Goal: Task Accomplishment & Management: Use online tool/utility

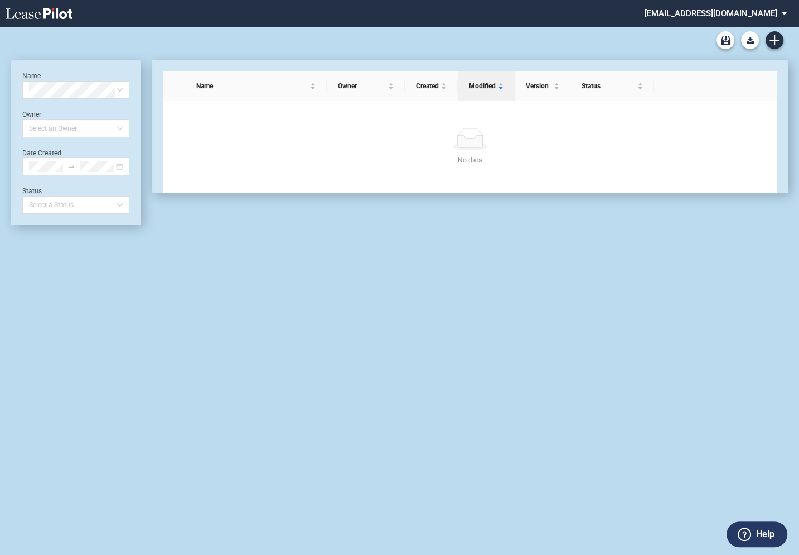
click at [710, 16] on md-select "federal@leasepilot.co Change Password 2-Factor Authentication Admin Area Form M…" at bounding box center [720, 12] width 153 height 25
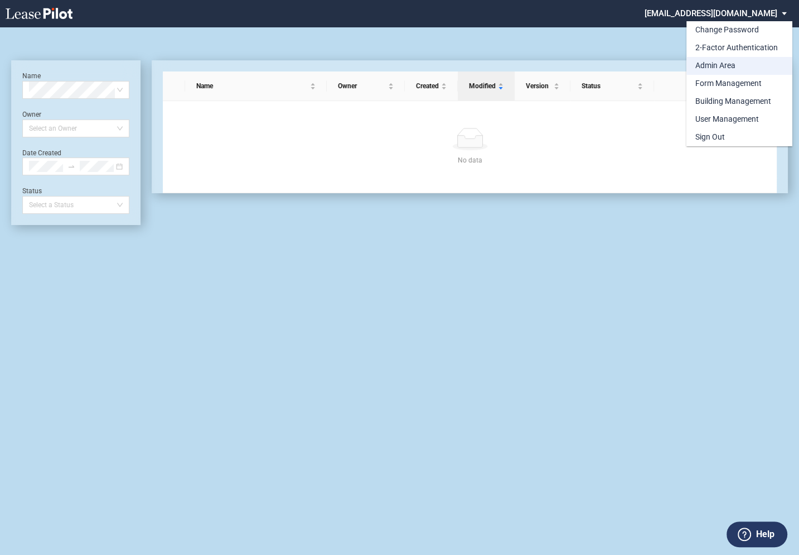
click at [709, 62] on div "Admin Area" at bounding box center [716, 65] width 40 height 11
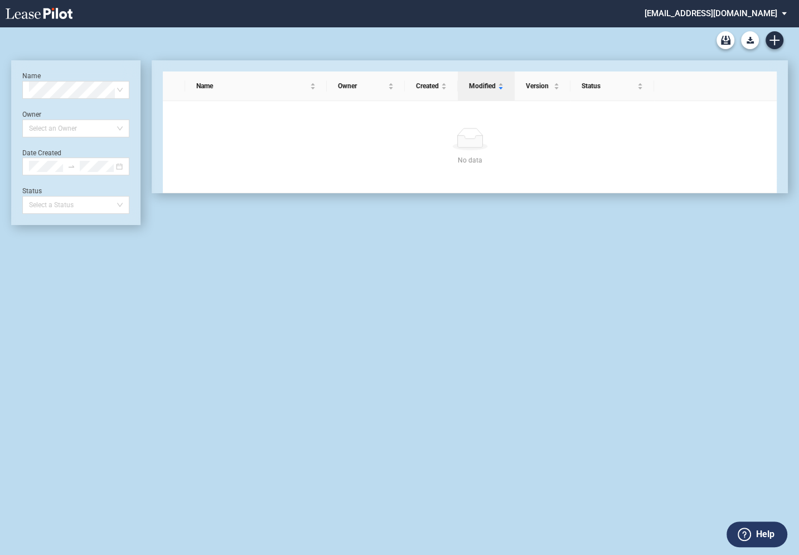
scroll to position [27, 0]
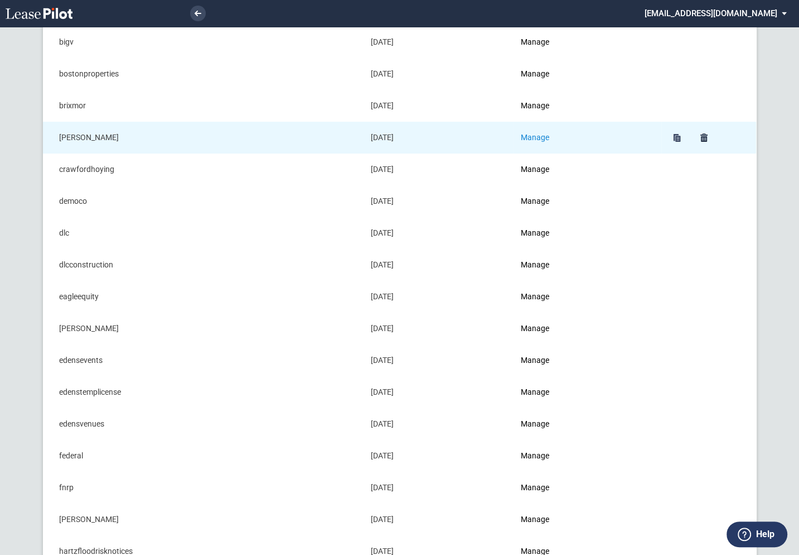
scroll to position [176, 0]
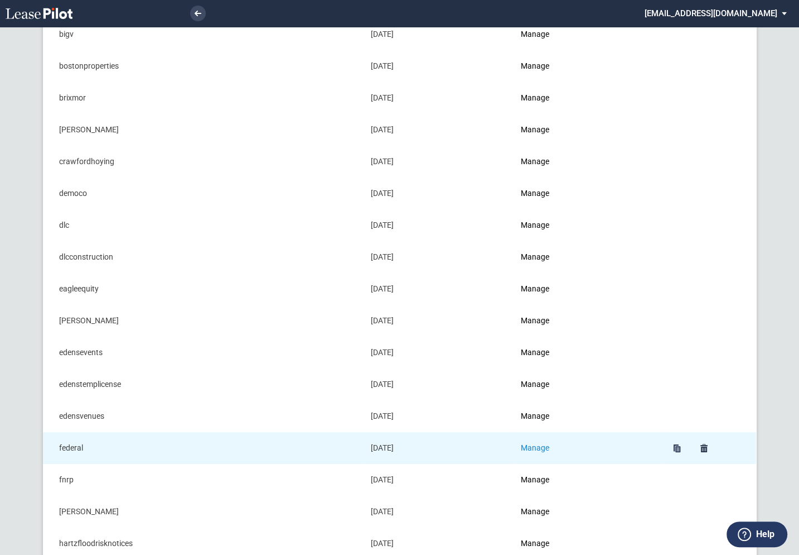
click at [536, 446] on link "Manage" at bounding box center [535, 447] width 28 height 9
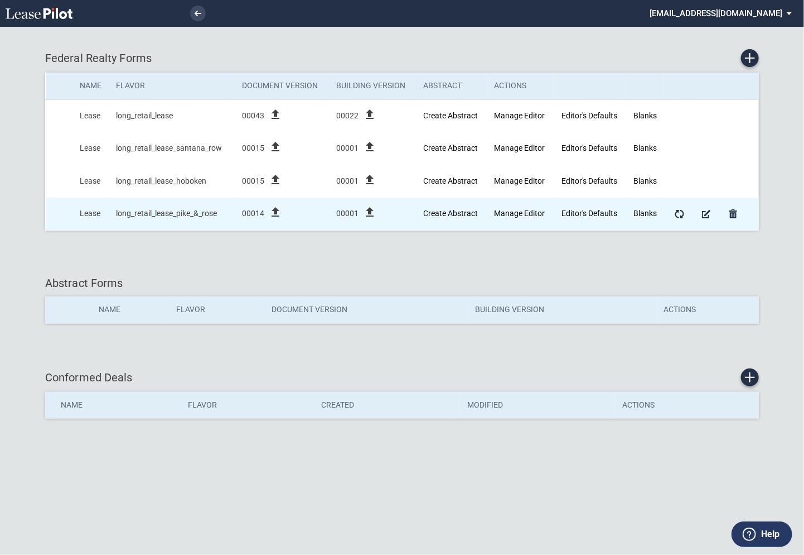
click at [276, 210] on icon "file_upload" at bounding box center [275, 211] width 13 height 13
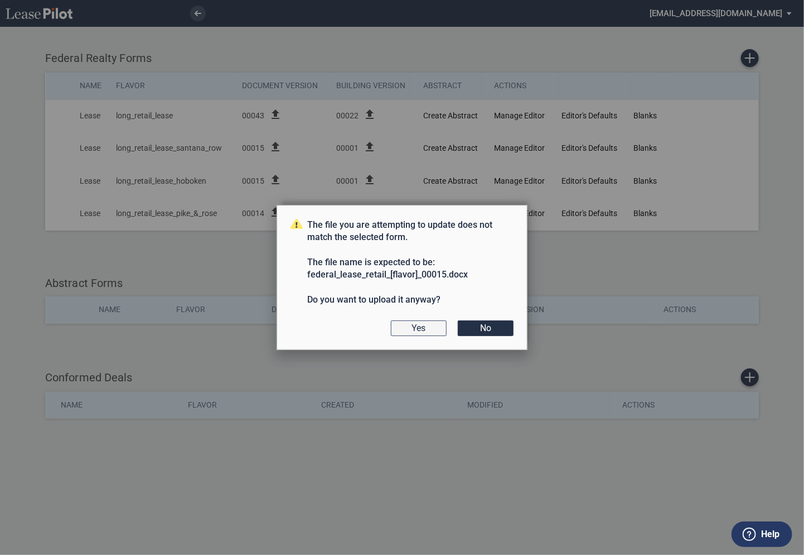
click at [426, 326] on button "Yes" at bounding box center [419, 328] width 56 height 16
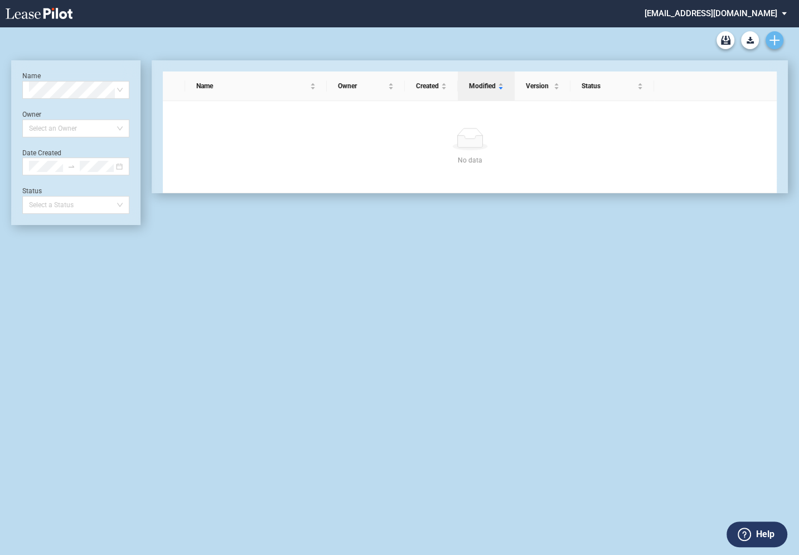
click at [773, 42] on icon "Create new document" at bounding box center [775, 40] width 10 height 10
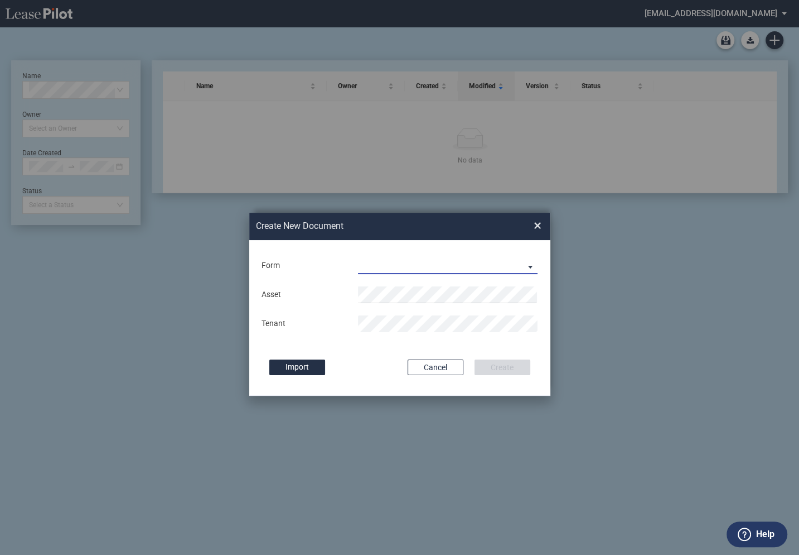
click at [399, 263] on md-select "Long Retail Lease Long Retail Lease Santana Row Long Retail Lease Hoboken Long …" at bounding box center [448, 265] width 180 height 17
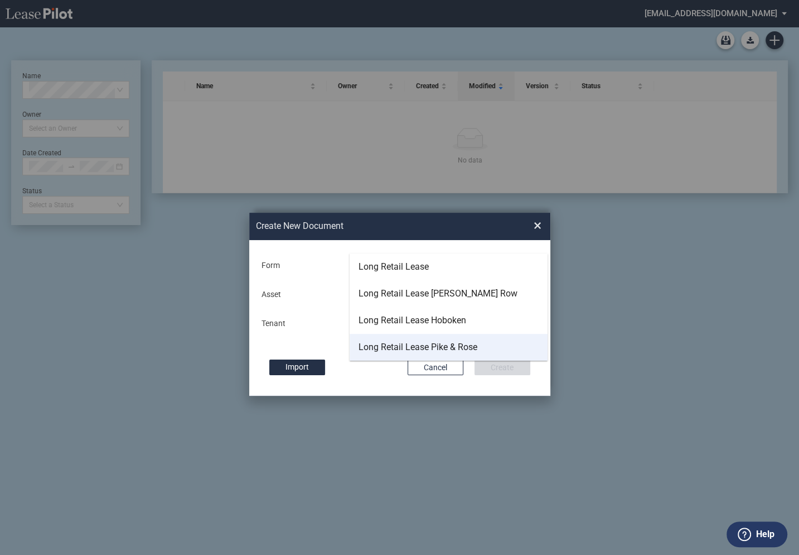
click at [404, 346] on div "Long Retail Lease Pike & Rose" at bounding box center [418, 347] width 119 height 12
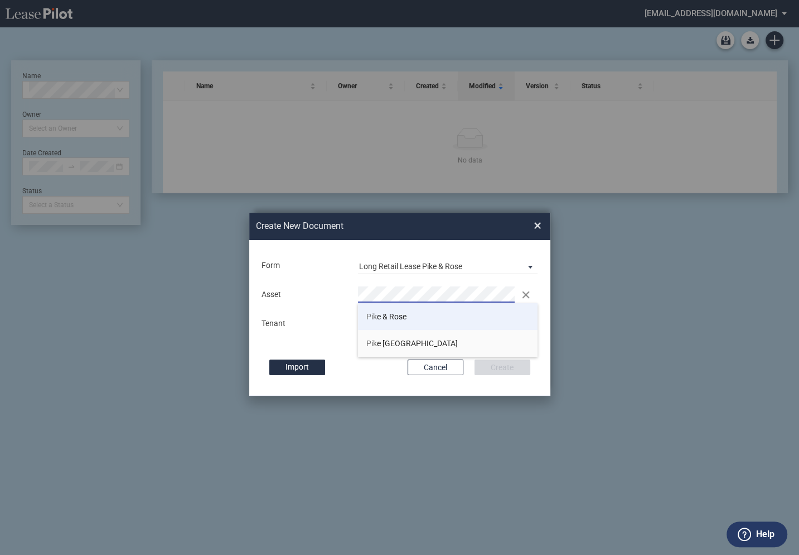
click at [409, 317] on li "Pik e & Rose" at bounding box center [448, 316] width 180 height 27
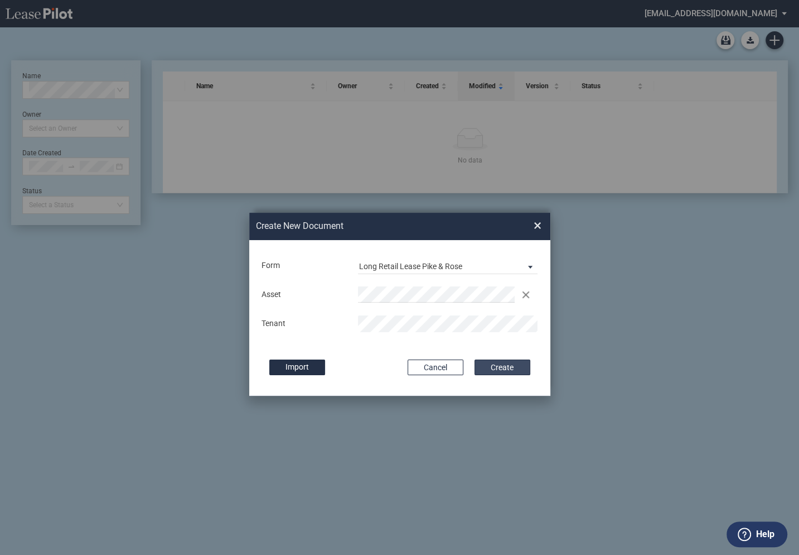
click at [510, 366] on button "Create" at bounding box center [503, 367] width 56 height 16
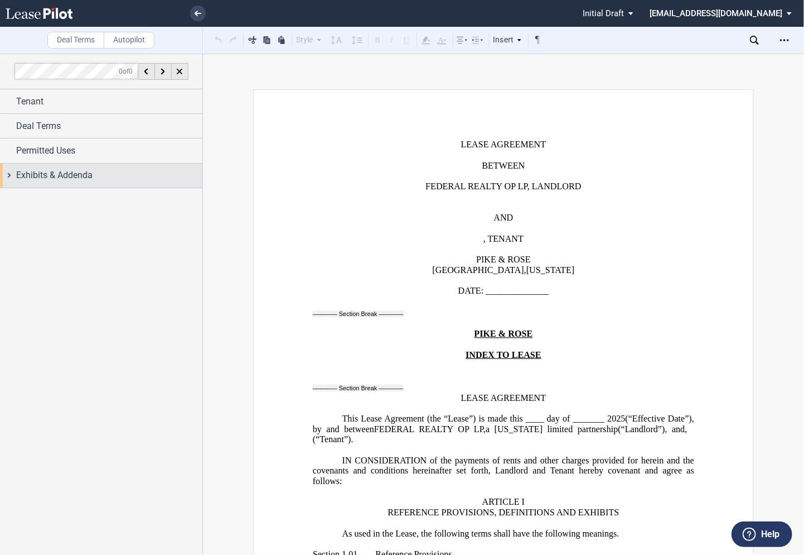
click at [6, 175] on div "Exhibits & Addenda" at bounding box center [101, 175] width 203 height 24
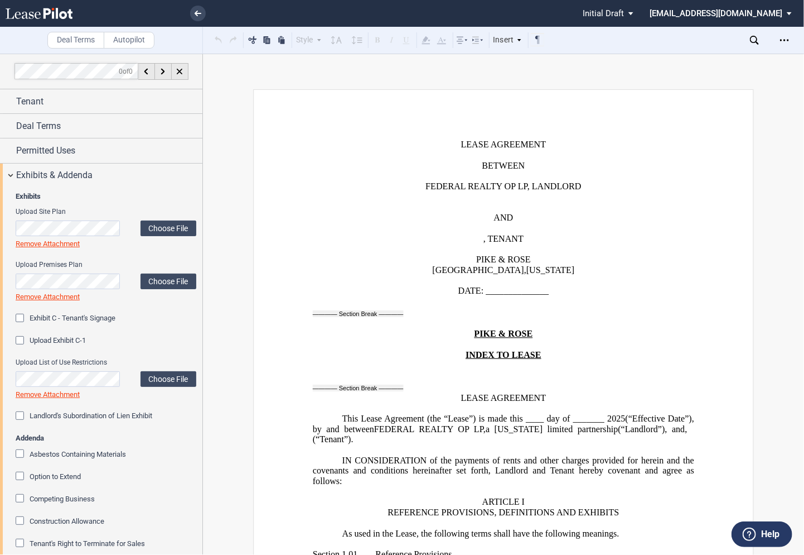
click at [21, 321] on div "Exhibit C - Tenant's Signage" at bounding box center [21, 319] width 11 height 11
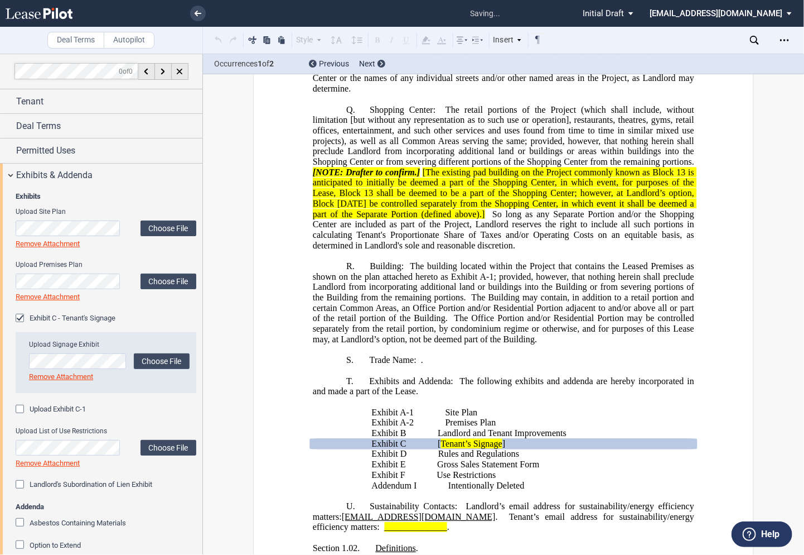
scroll to position [2287, 0]
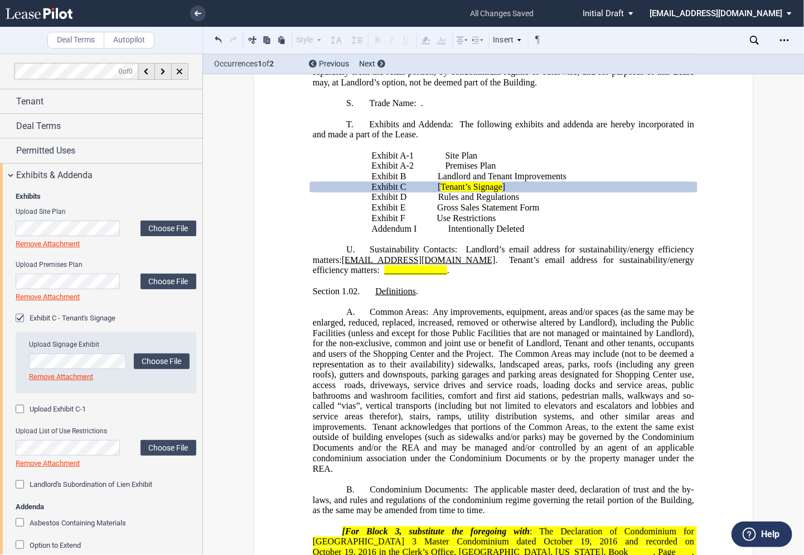
click at [20, 317] on div "Exhibit C - Tenant's Signage" at bounding box center [21, 319] width 11 height 11
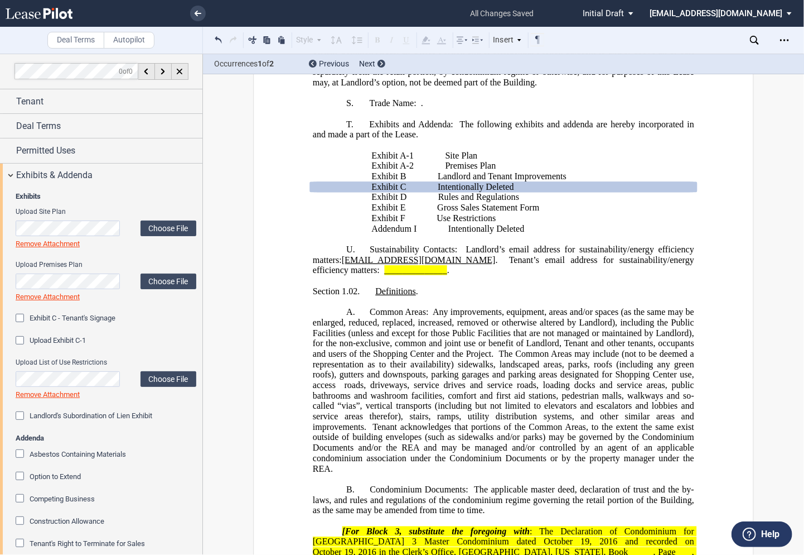
click at [23, 319] on div "Exhibit C - Tenant's Signage" at bounding box center [21, 319] width 11 height 11
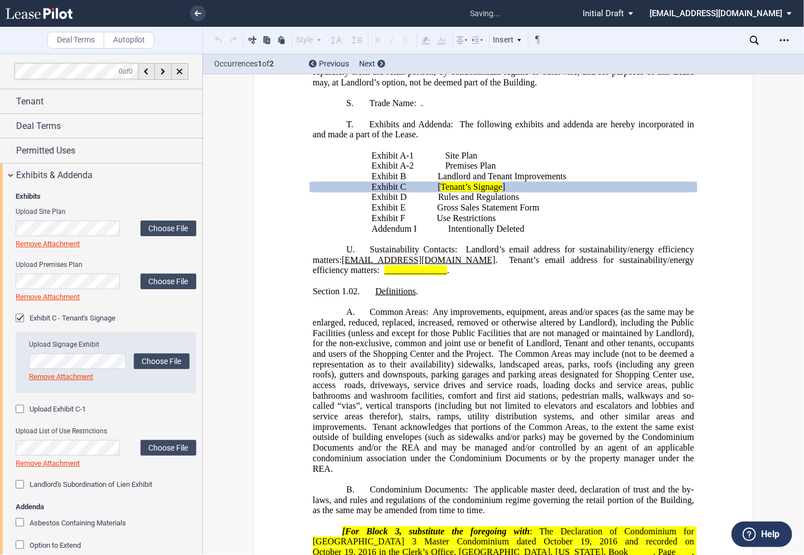
click at [19, 406] on div "Upload Exhibit C-1" at bounding box center [21, 409] width 11 height 11
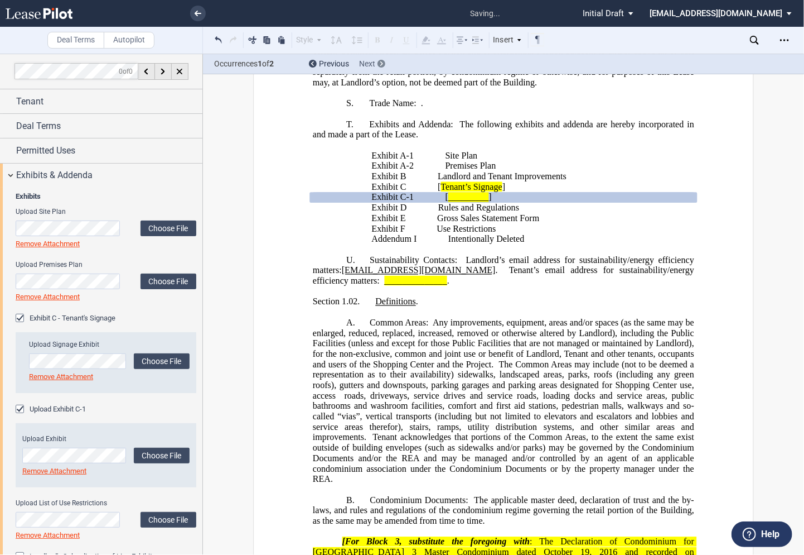
click at [382, 64] on icon at bounding box center [381, 63] width 3 height 4
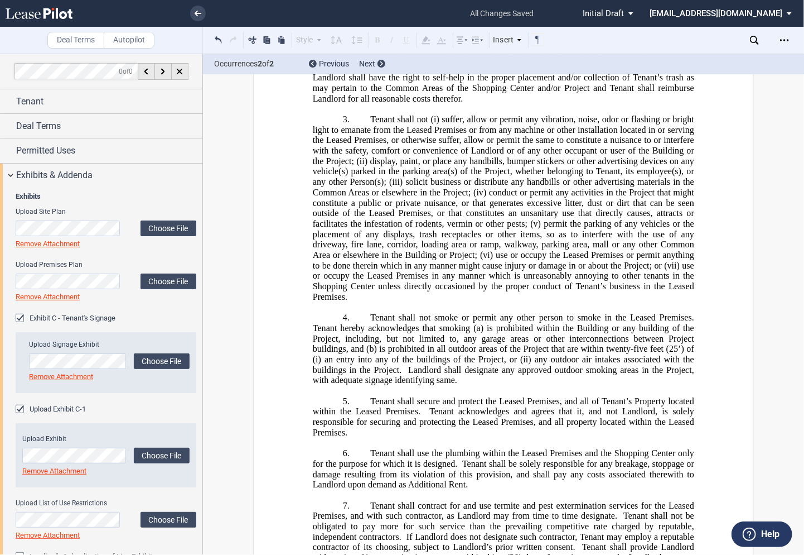
scroll to position [22676, 0]
click at [196, 15] on icon at bounding box center [198, 14] width 7 height 6
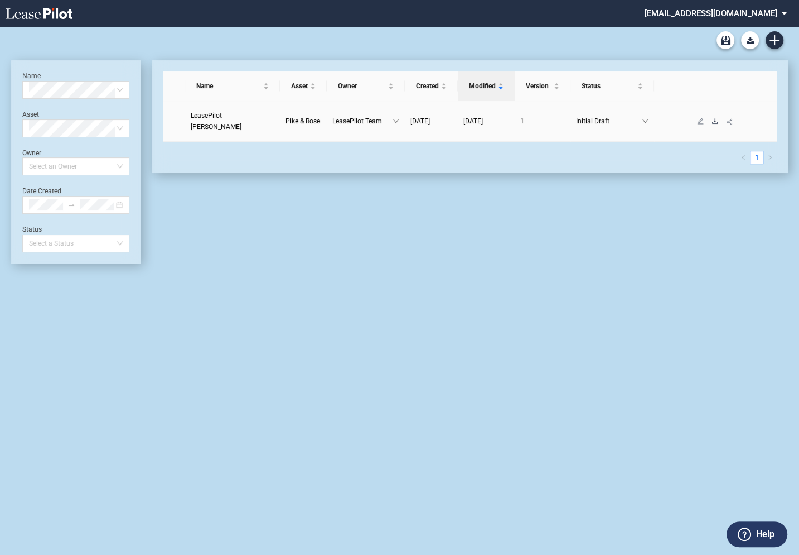
click at [714, 118] on icon "download" at bounding box center [715, 121] width 7 height 7
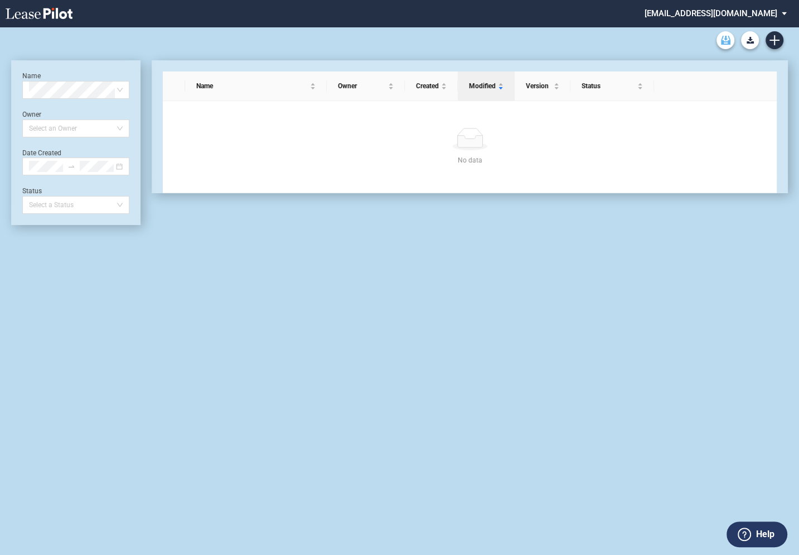
click at [725, 38] on use "Archive" at bounding box center [725, 40] width 9 height 9
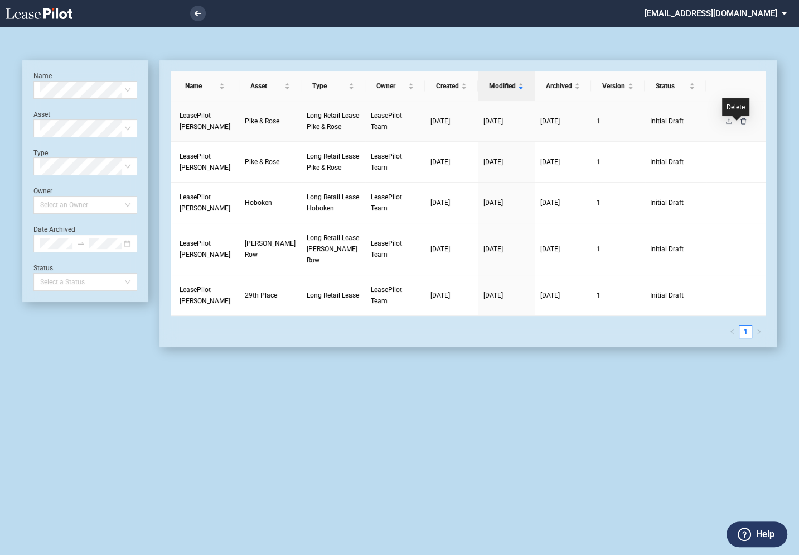
click at [740, 124] on icon "delete" at bounding box center [743, 121] width 6 height 6
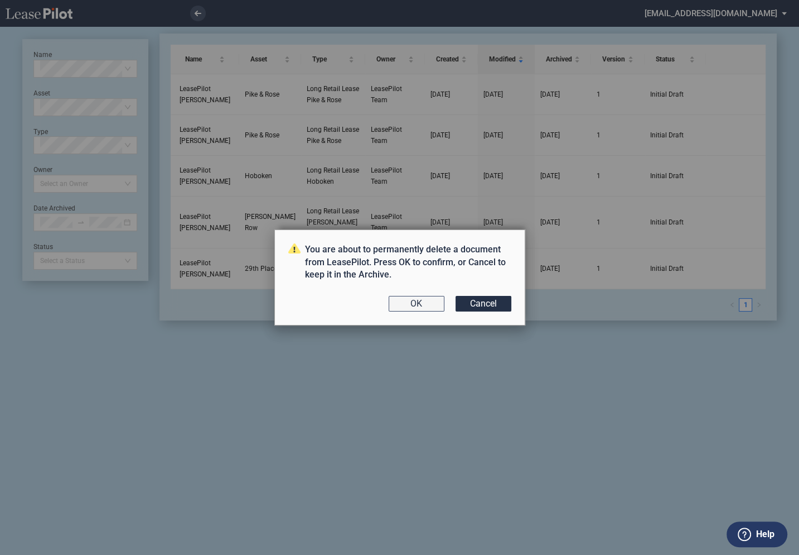
click at [430, 302] on button "OK" at bounding box center [417, 304] width 56 height 16
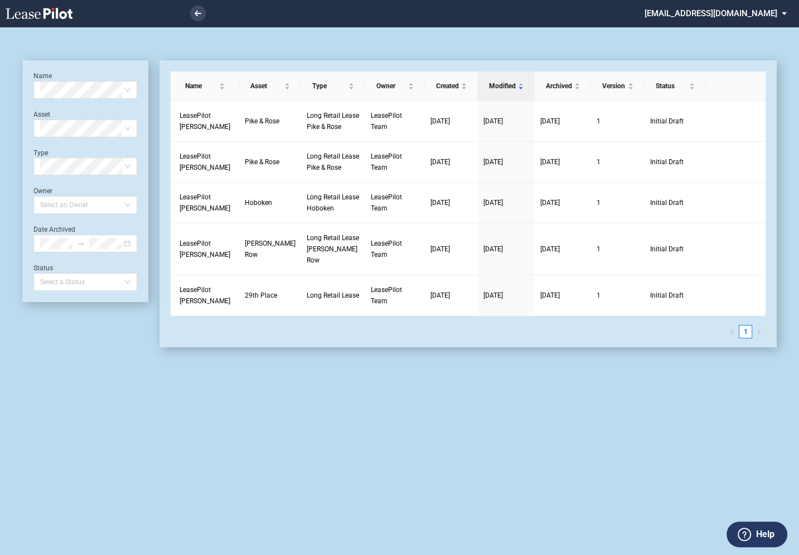
scroll to position [27, 0]
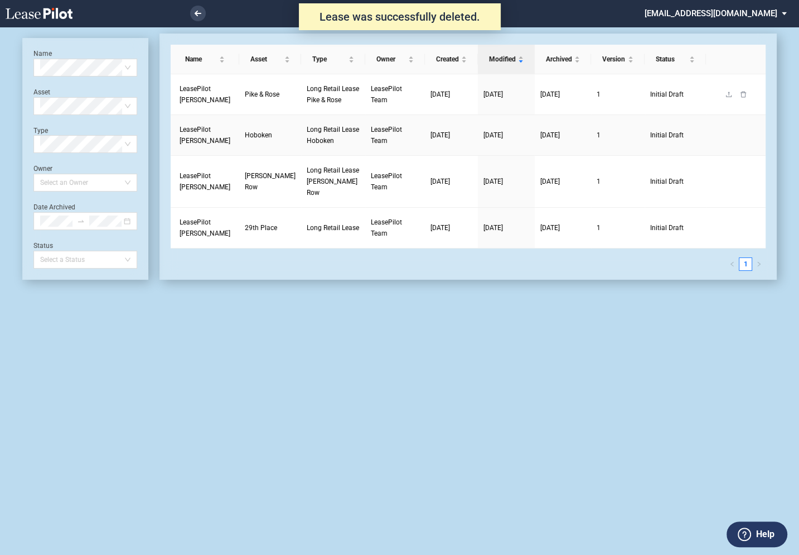
scroll to position [27, 0]
click at [740, 98] on icon "delete" at bounding box center [743, 94] width 7 height 7
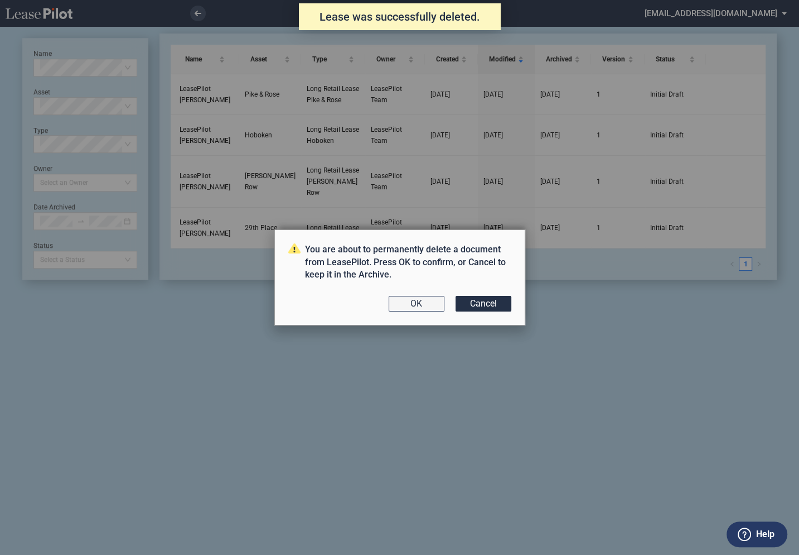
click at [417, 309] on button "OK" at bounding box center [417, 304] width 56 height 16
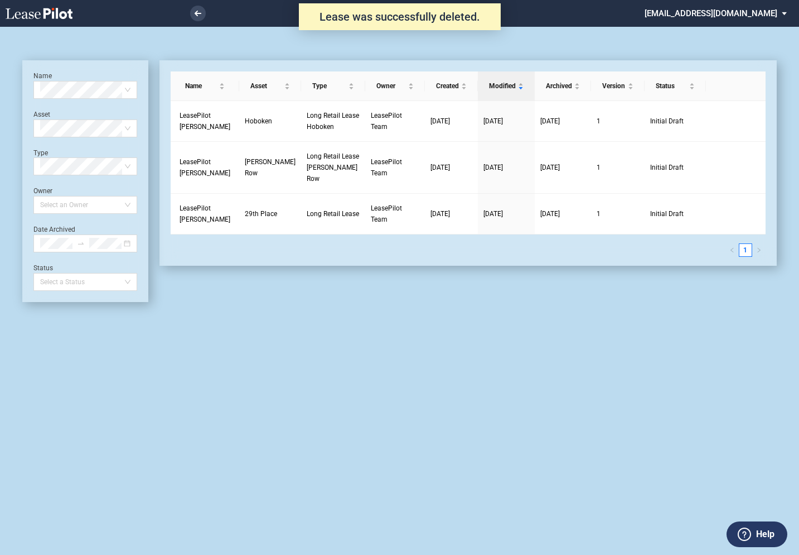
scroll to position [27, 0]
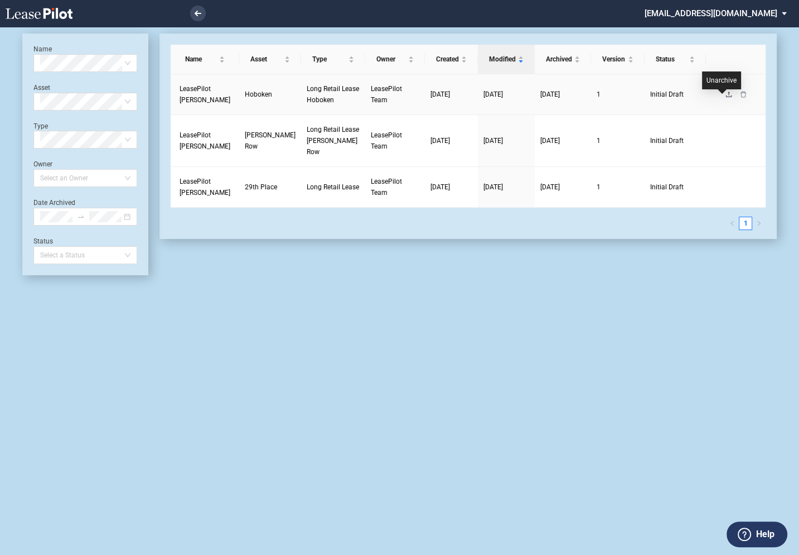
click at [726, 98] on icon "upload" at bounding box center [729, 94] width 7 height 7
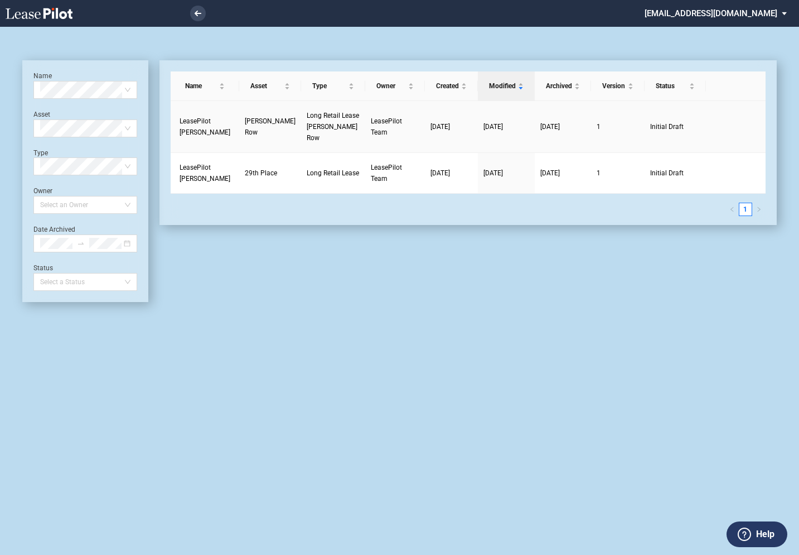
scroll to position [27, 0]
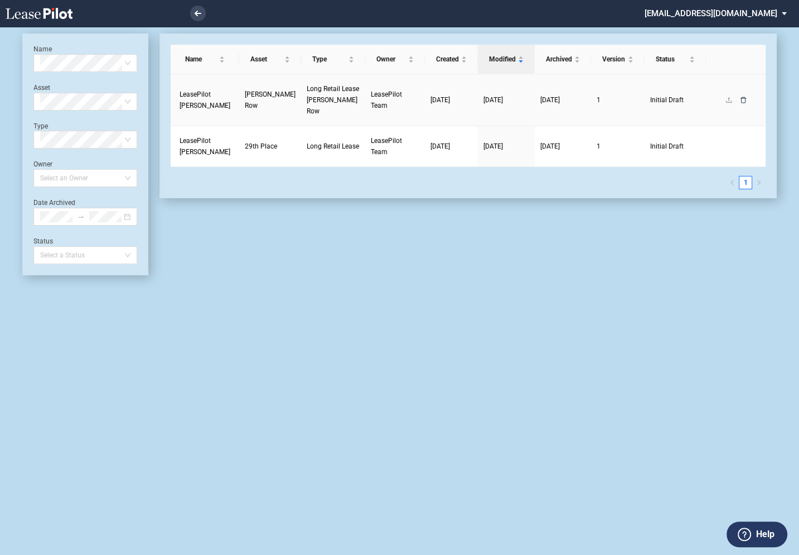
click at [740, 102] on icon "delete" at bounding box center [743, 100] width 7 height 7
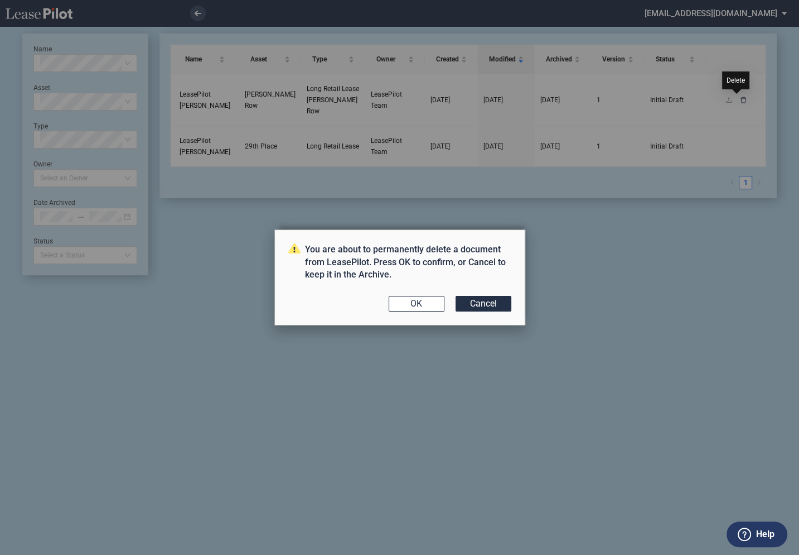
scroll to position [0, 0]
click at [416, 309] on button "OK" at bounding box center [417, 304] width 56 height 16
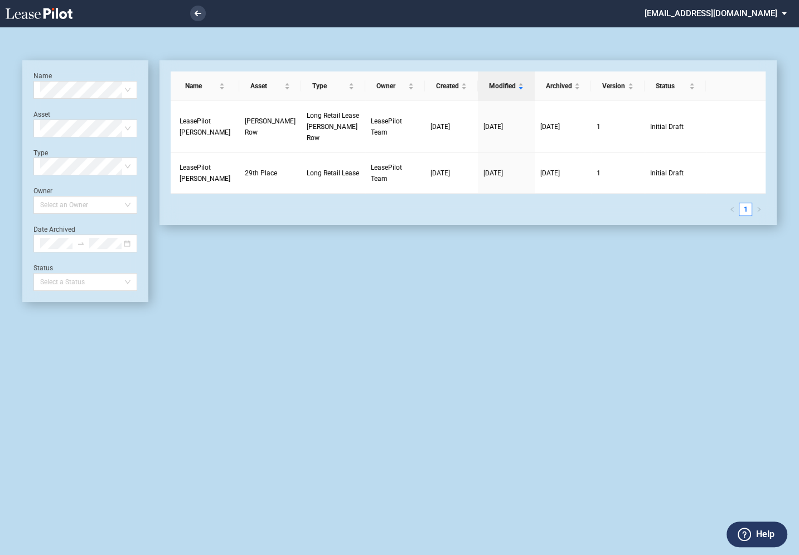
scroll to position [27, 0]
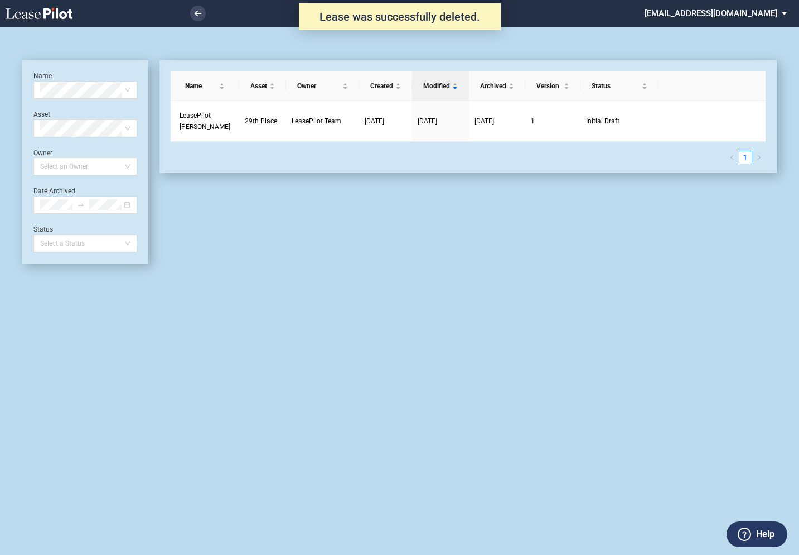
scroll to position [27, 0]
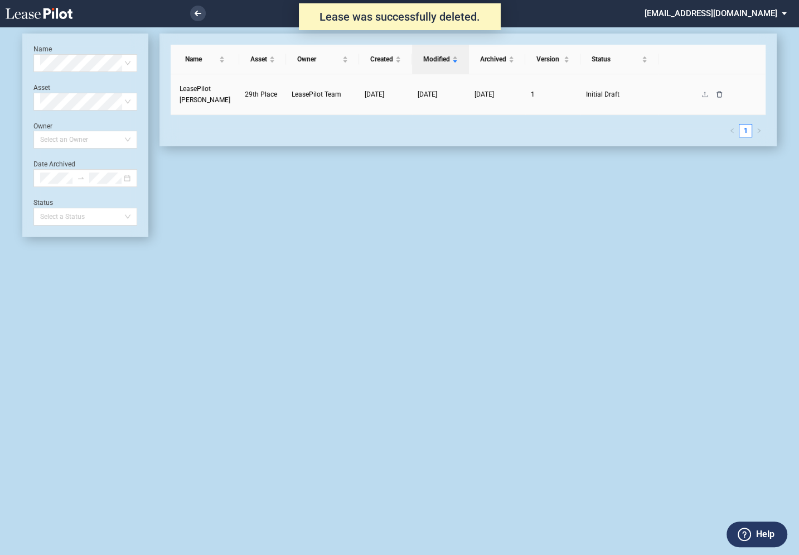
click at [720, 95] on icon "delete" at bounding box center [719, 94] width 7 height 7
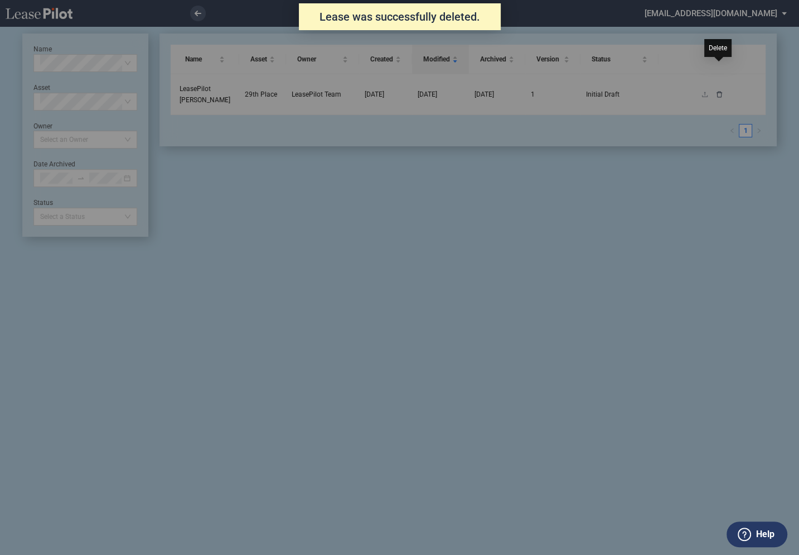
scroll to position [0, 0]
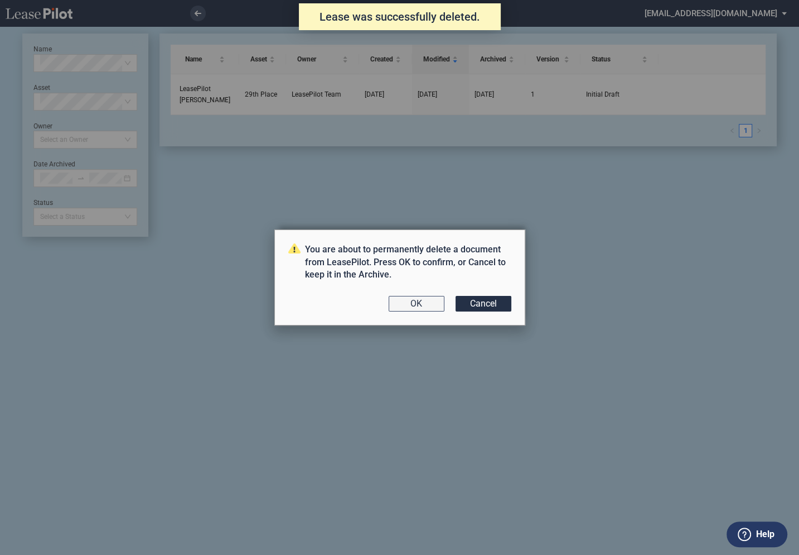
click at [427, 302] on button "OK" at bounding box center [417, 304] width 56 height 16
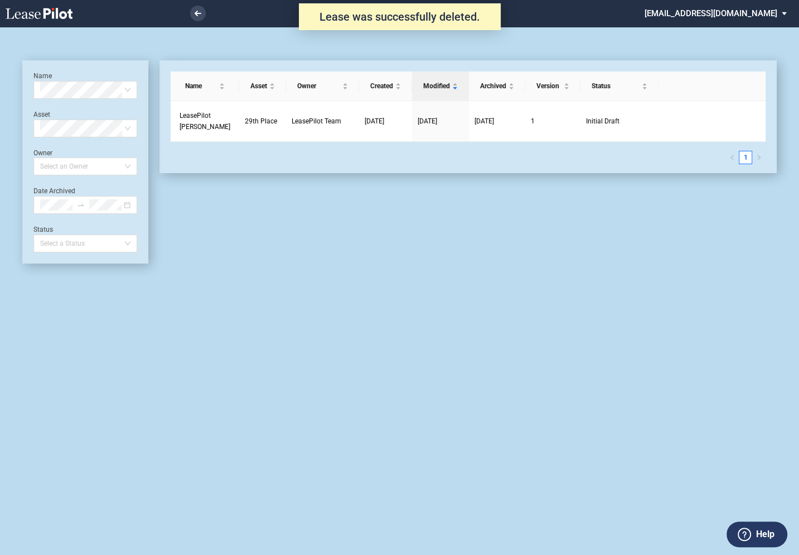
scroll to position [27, 0]
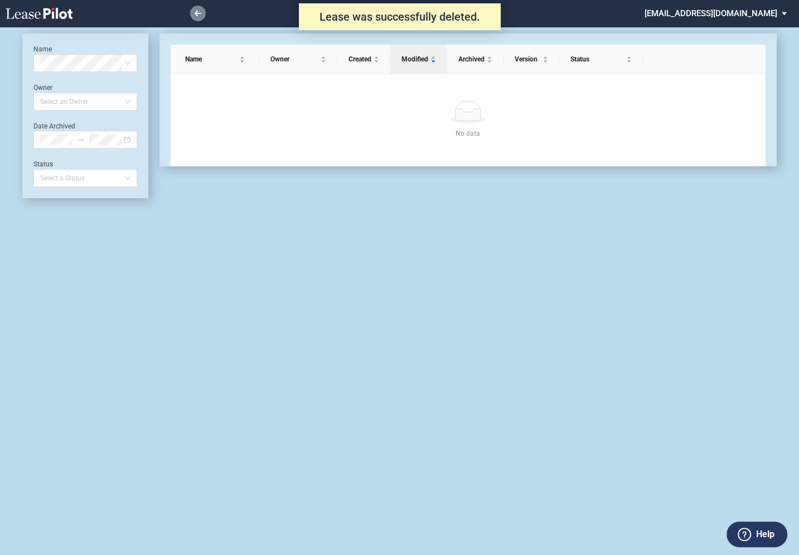
scroll to position [27, 0]
click at [197, 12] on icon at bounding box center [198, 14] width 7 height 6
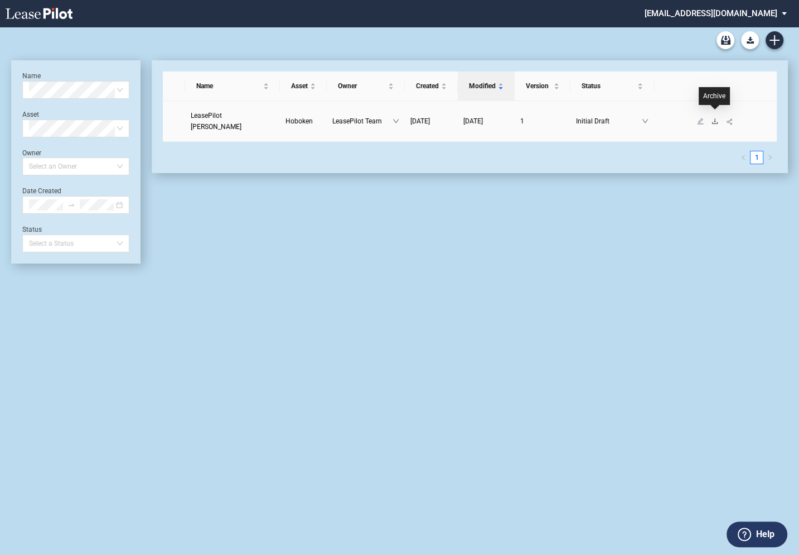
click at [715, 118] on icon "download" at bounding box center [715, 120] width 6 height 5
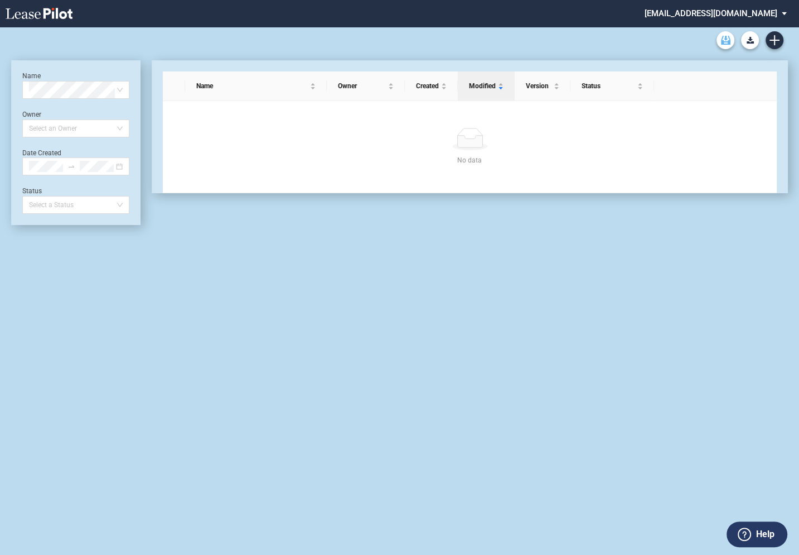
click at [725, 41] on use "Archive" at bounding box center [725, 40] width 9 height 9
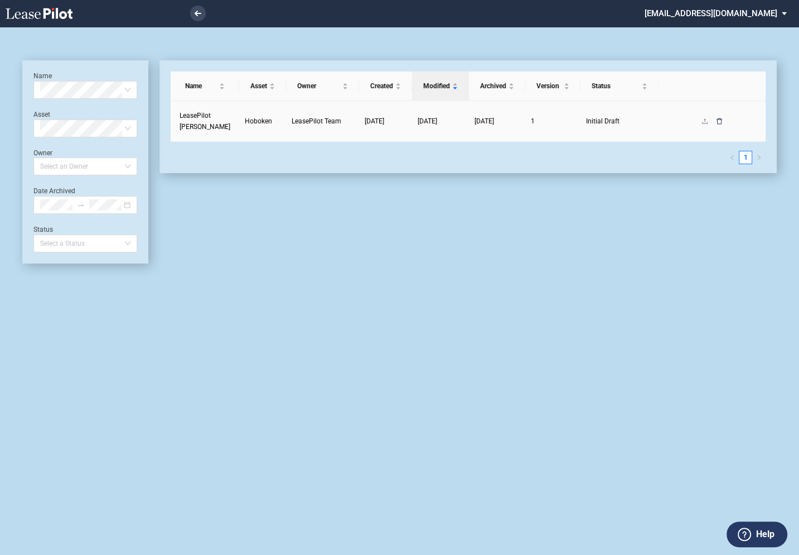
click at [721, 121] on icon "delete" at bounding box center [720, 121] width 6 height 6
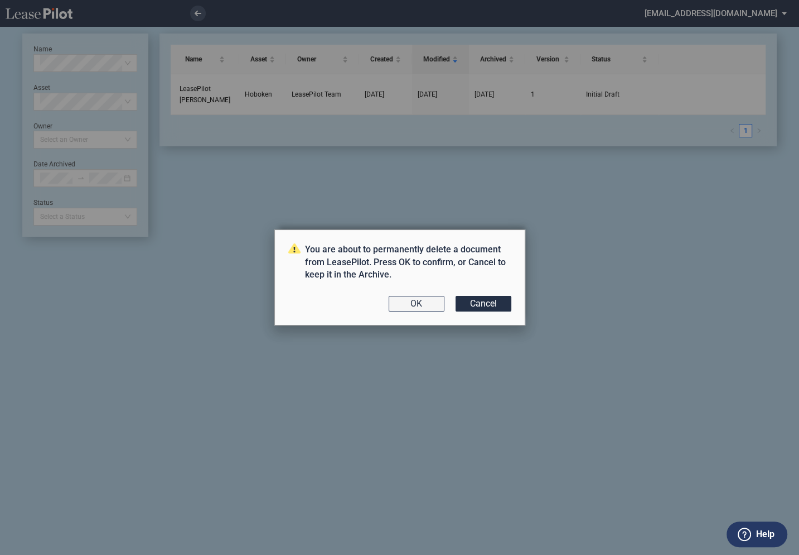
click at [430, 304] on button "OK" at bounding box center [417, 304] width 56 height 16
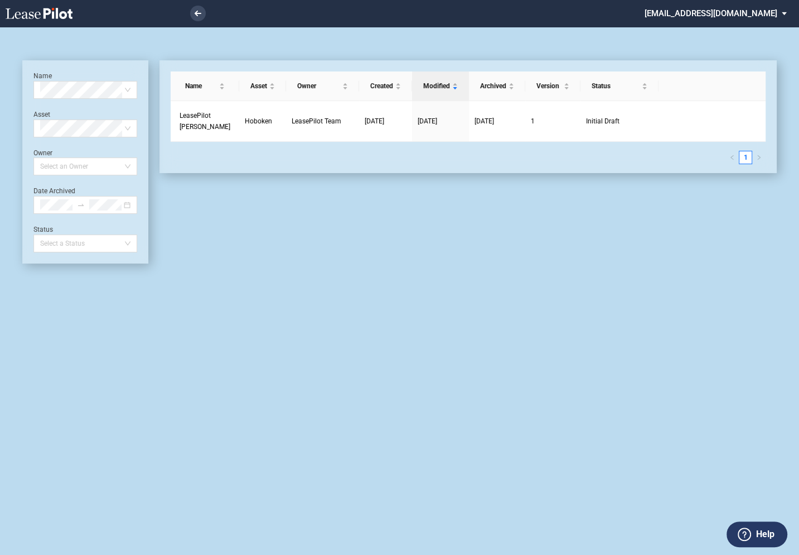
scroll to position [27, 0]
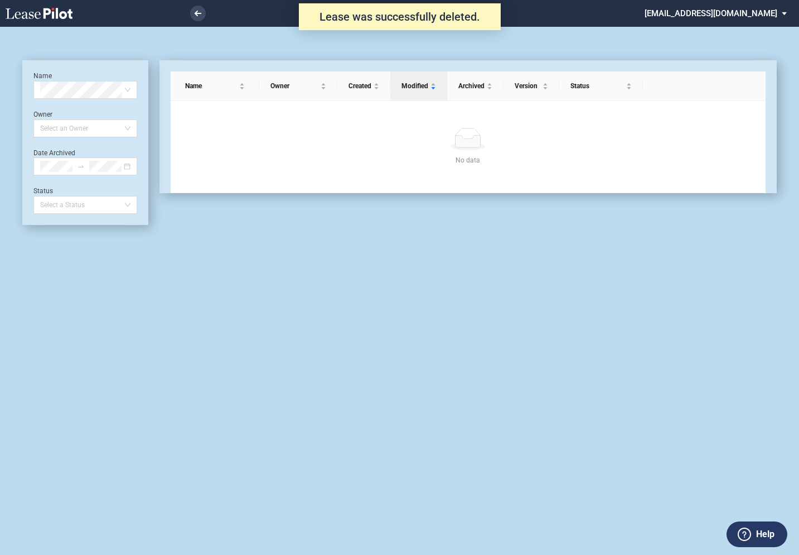
scroll to position [27, 0]
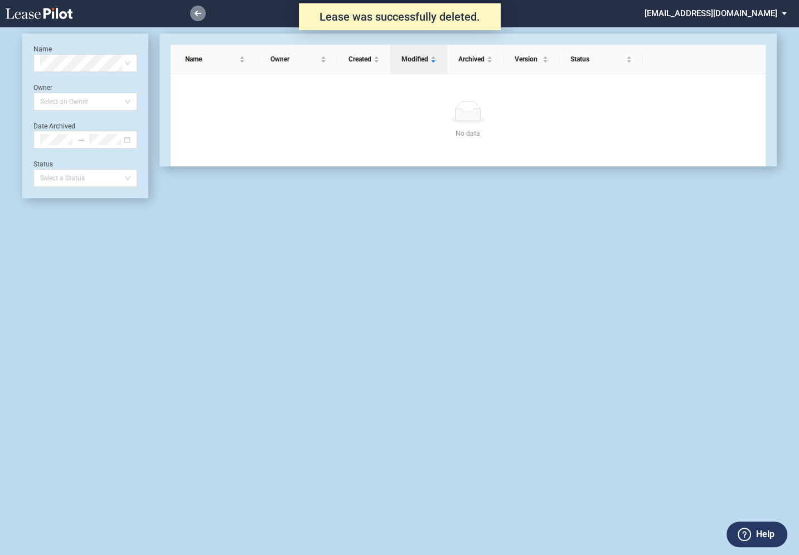
click at [201, 15] on link at bounding box center [198, 14] width 16 height 16
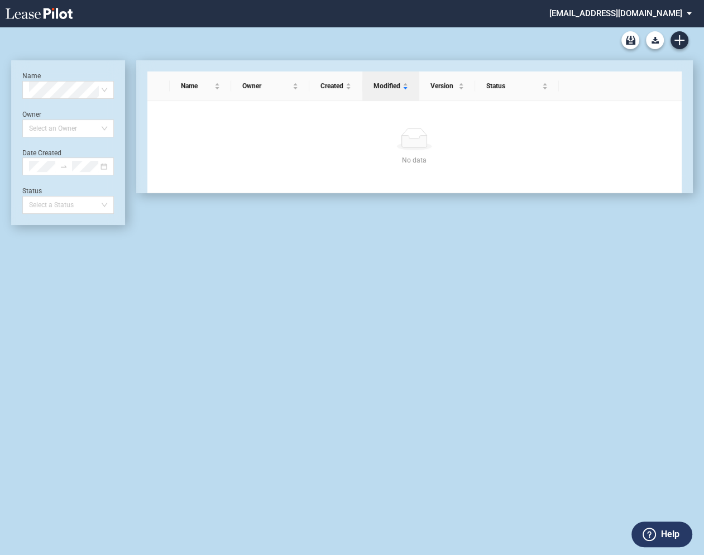
click at [611, 13] on md-select "federal@leasepilot.co Change Password 2-Factor Authentication Admin Area Form M…" at bounding box center [624, 12] width 153 height 25
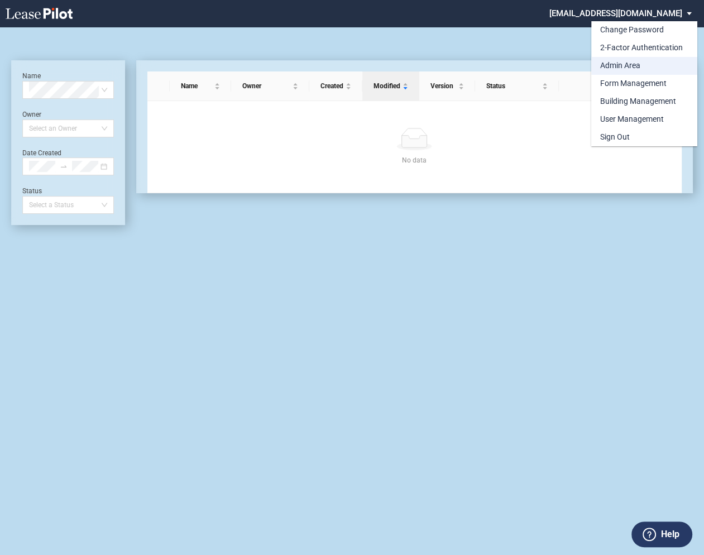
click at [611, 62] on div "Admin Area" at bounding box center [620, 65] width 40 height 11
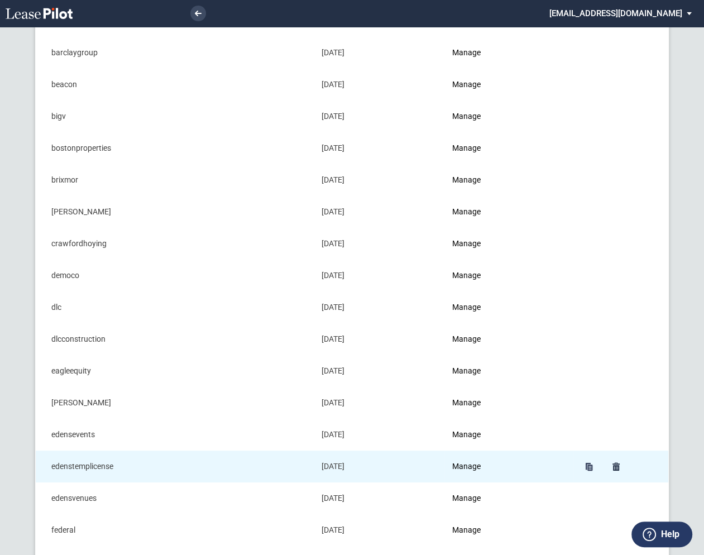
scroll to position [141, 0]
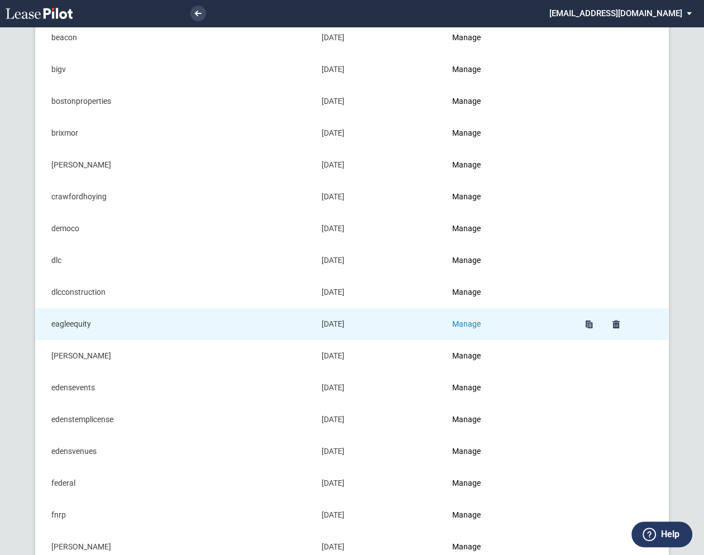
click at [471, 322] on link "Manage" at bounding box center [466, 323] width 28 height 9
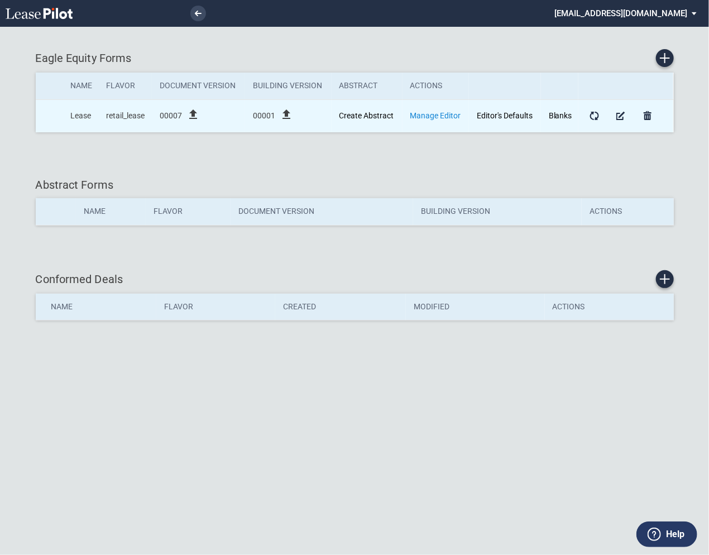
click at [443, 114] on link "Manage Editor" at bounding box center [435, 115] width 51 height 9
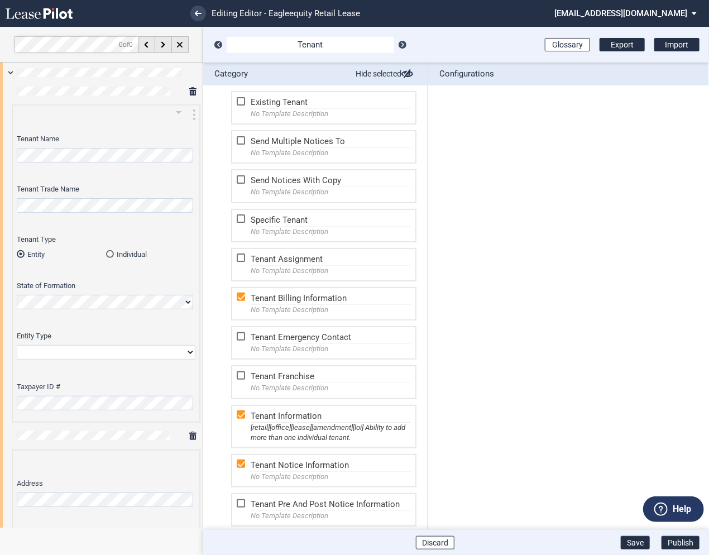
click at [108, 256] on div "Individual" at bounding box center [110, 254] width 8 height 8
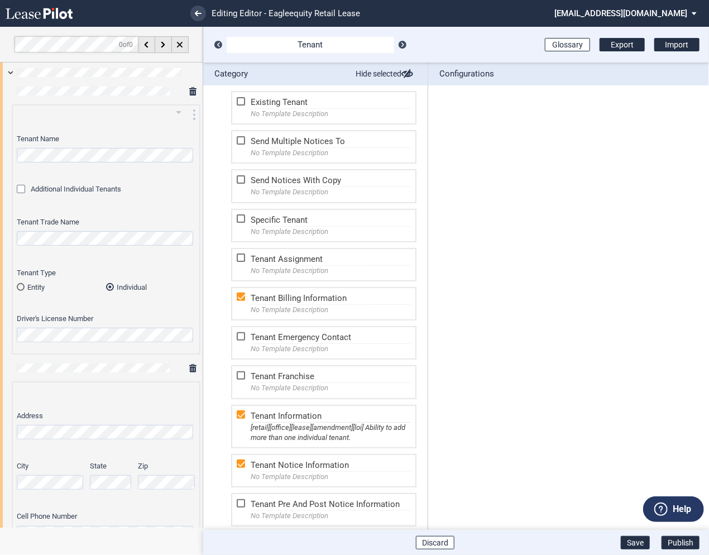
click at [175, 110] on icon "arrow_drop_down" at bounding box center [178, 111] width 13 height 13
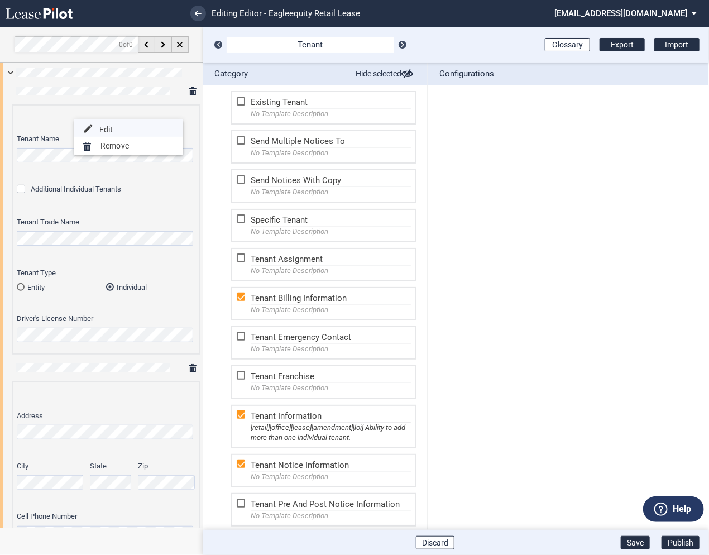
click at [128, 130] on button "edit Edit" at bounding box center [128, 128] width 109 height 18
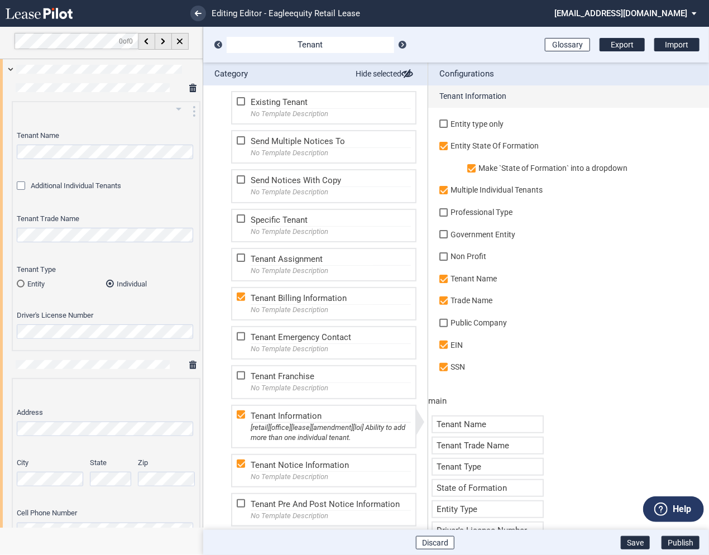
scroll to position [4, 0]
click at [202, 17] on link at bounding box center [198, 14] width 16 height 16
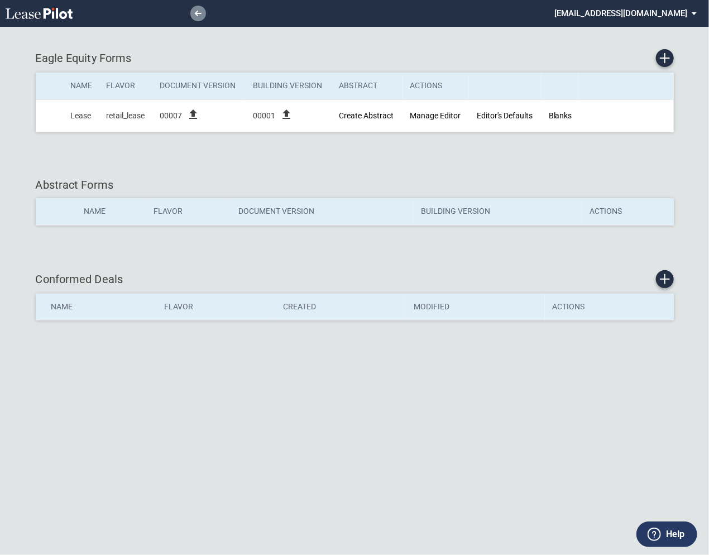
click at [200, 14] on icon at bounding box center [198, 14] width 7 height 6
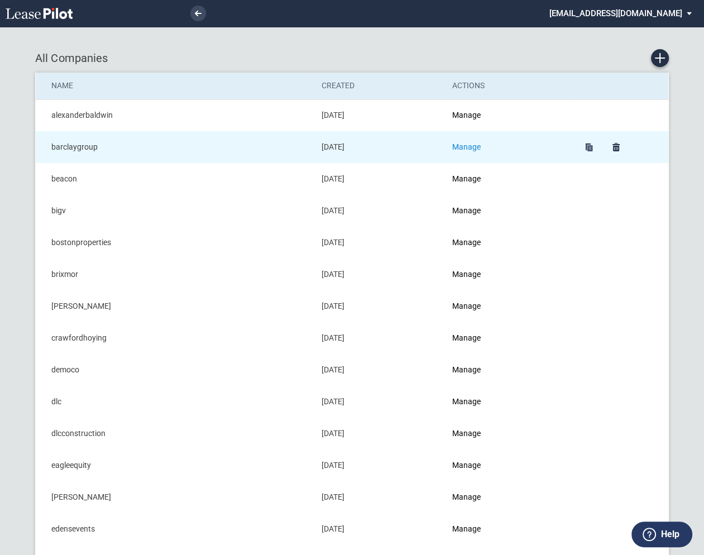
click at [470, 146] on link "Manage" at bounding box center [466, 146] width 28 height 9
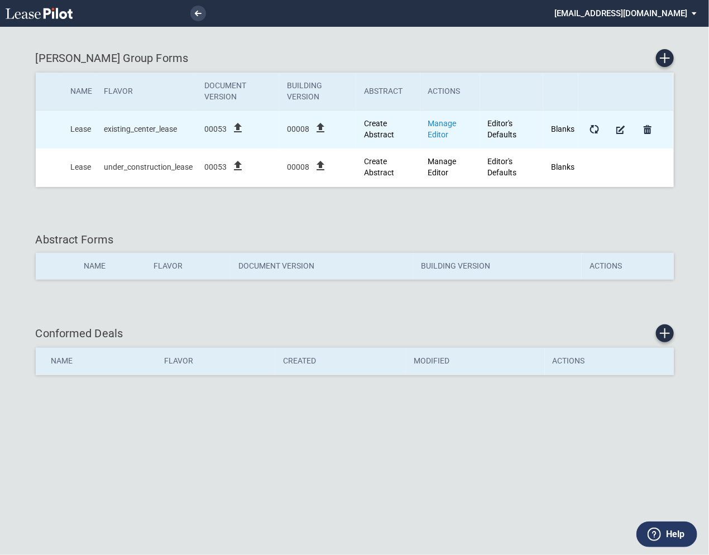
click at [446, 124] on link "Manage Editor" at bounding box center [442, 129] width 28 height 20
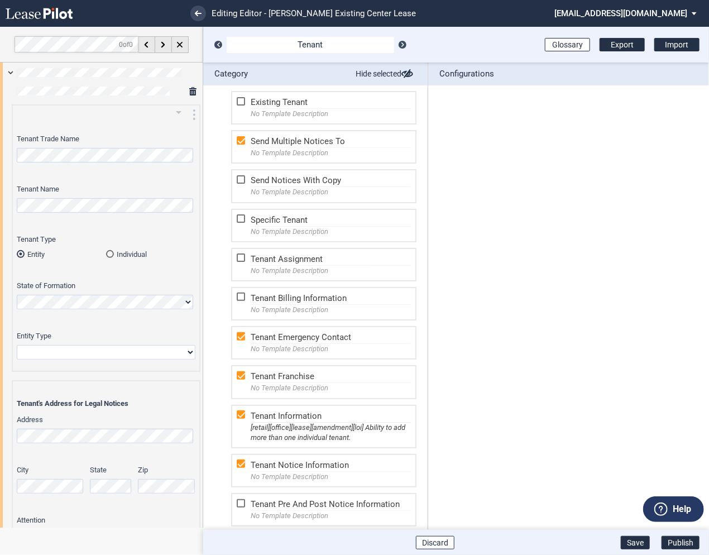
click at [111, 256] on div "Individual" at bounding box center [110, 254] width 8 height 8
